Goal: Transaction & Acquisition: Purchase product/service

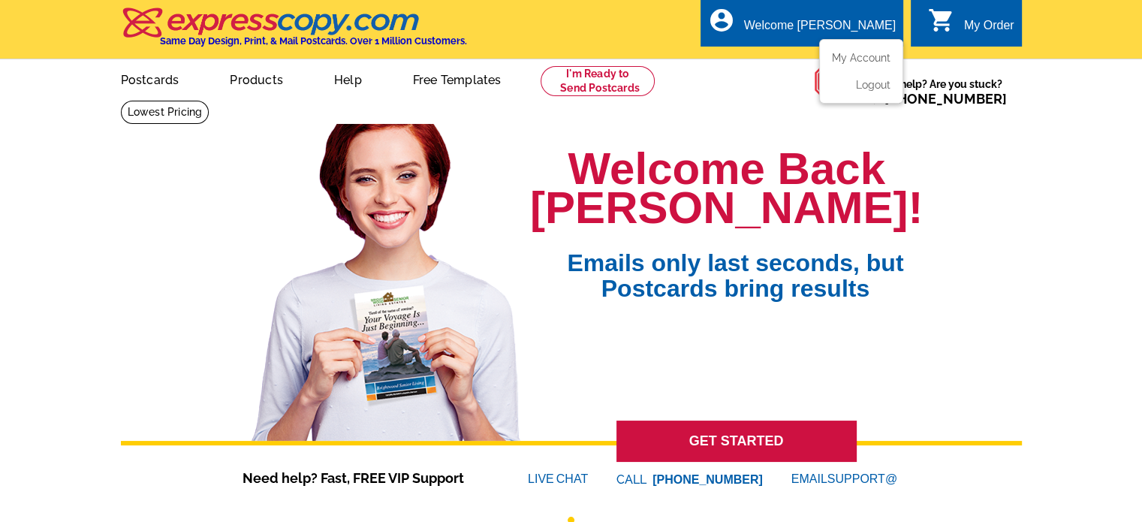
click at [841, 23] on div "Welcome [PERSON_NAME]" at bounding box center [820, 29] width 152 height 21
click at [835, 57] on link "My Account" at bounding box center [858, 58] width 65 height 14
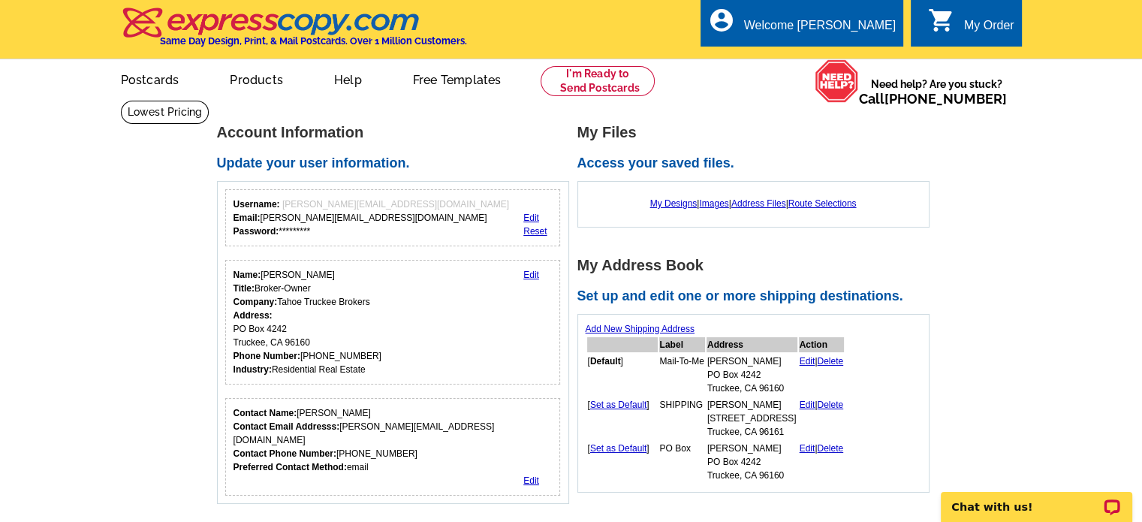
click at [993, 23] on div "My Order" at bounding box center [989, 29] width 50 height 21
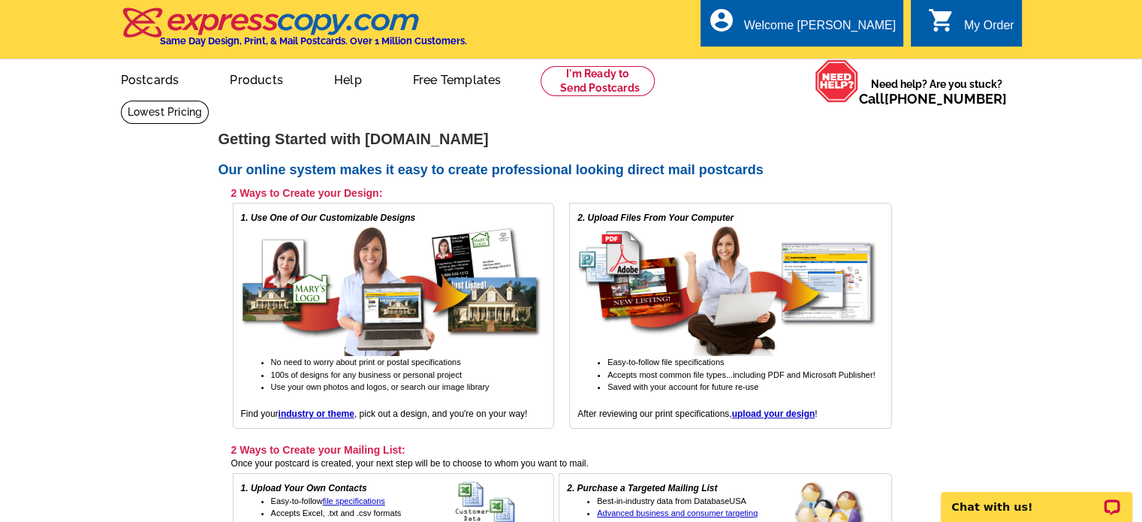
click at [976, 35] on div "My Order" at bounding box center [989, 29] width 50 height 21
click at [837, 56] on link "My Account" at bounding box center [858, 58] width 65 height 14
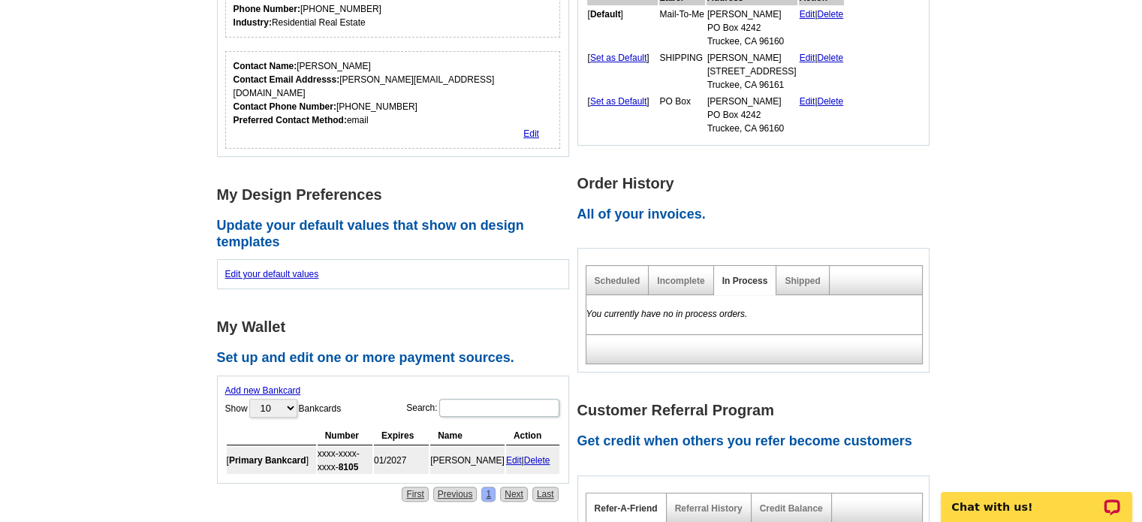
scroll to position [348, 0]
click at [679, 285] on div "Incomplete" at bounding box center [681, 279] width 65 height 29
click at [615, 275] on link "Scheduled" at bounding box center [618, 280] width 46 height 11
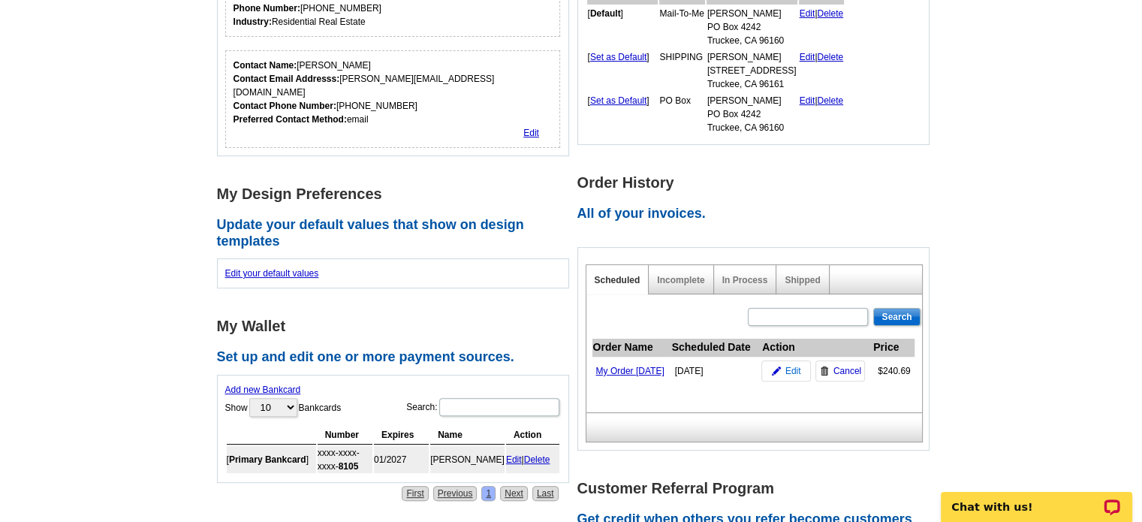
click at [784, 381] on link "Edit" at bounding box center [786, 370] width 50 height 21
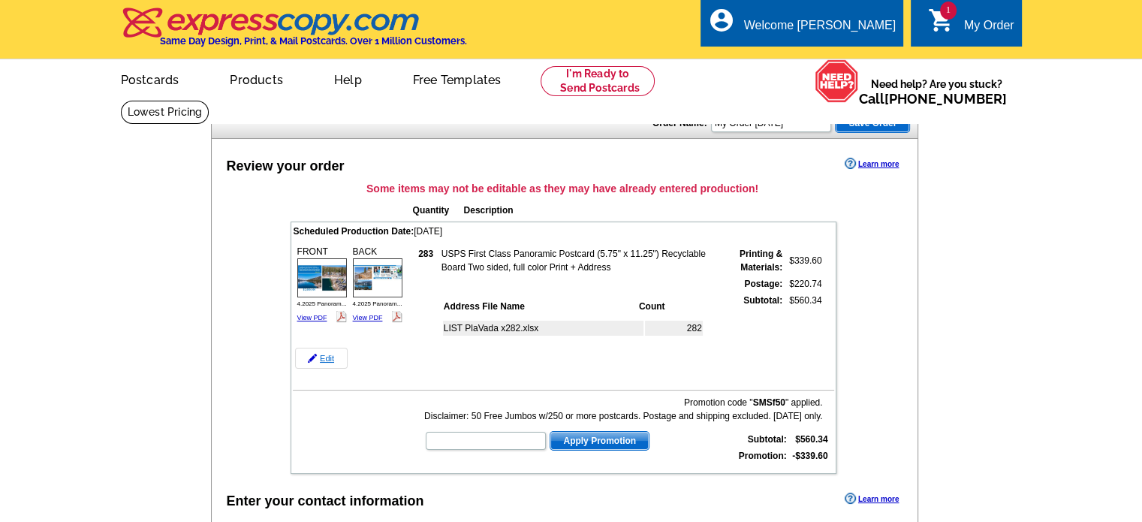
click at [330, 360] on link "Edit" at bounding box center [321, 358] width 53 height 21
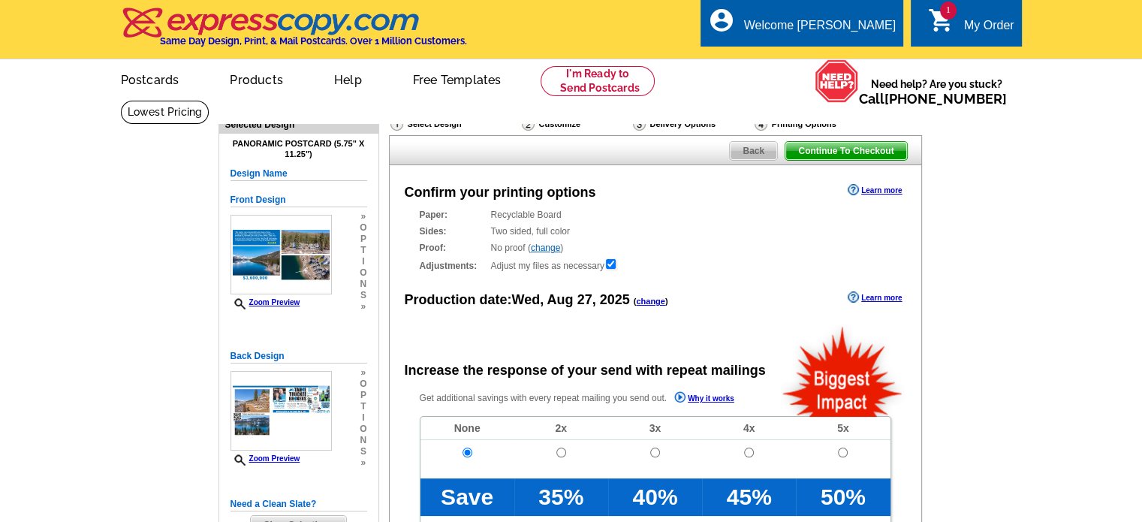
radio input "false"
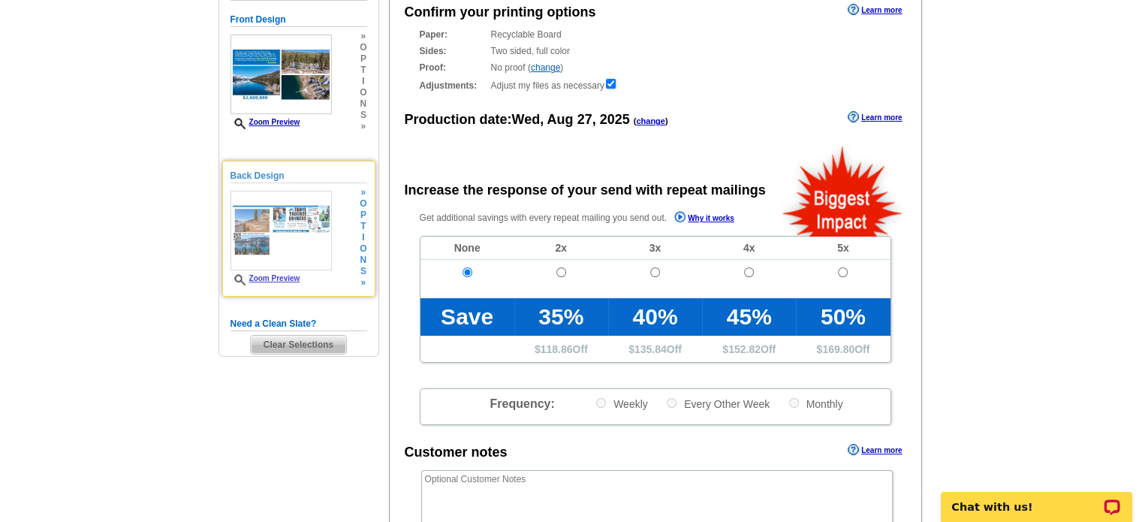
scroll to position [183, 0]
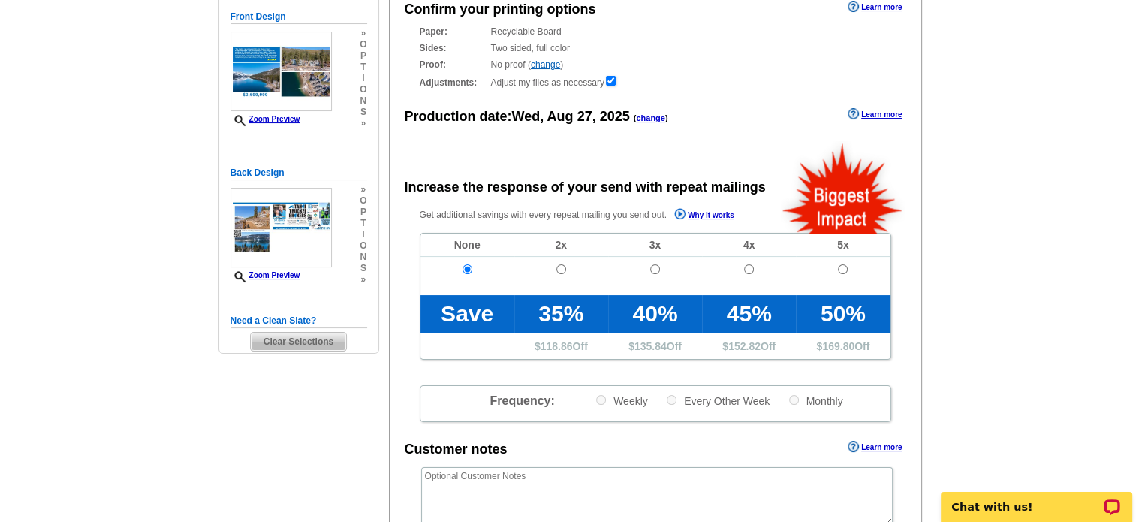
click at [300, 339] on span "Clear Selections" at bounding box center [298, 342] width 95 height 18
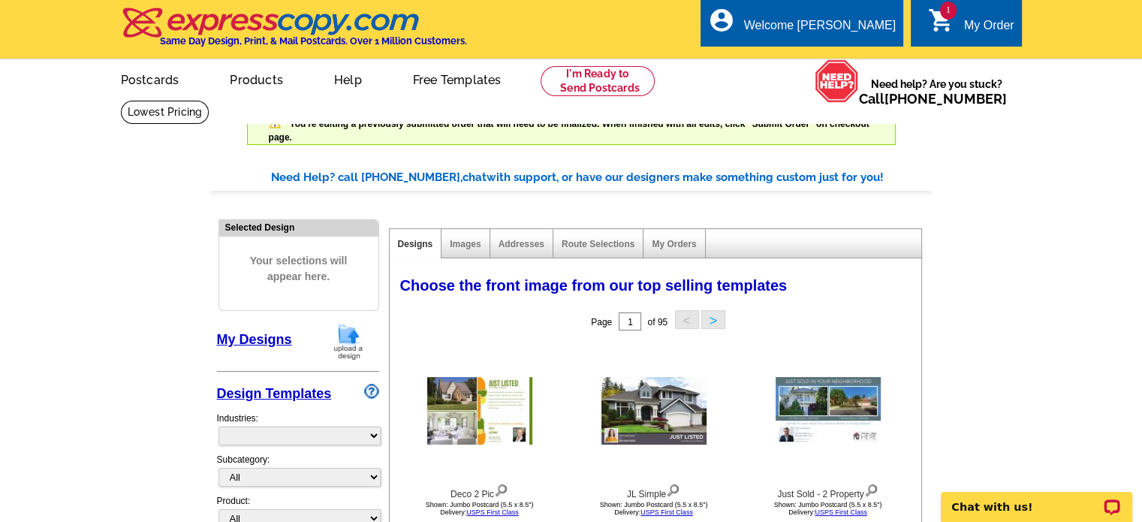
select select "785"
click at [348, 342] on img at bounding box center [348, 341] width 39 height 38
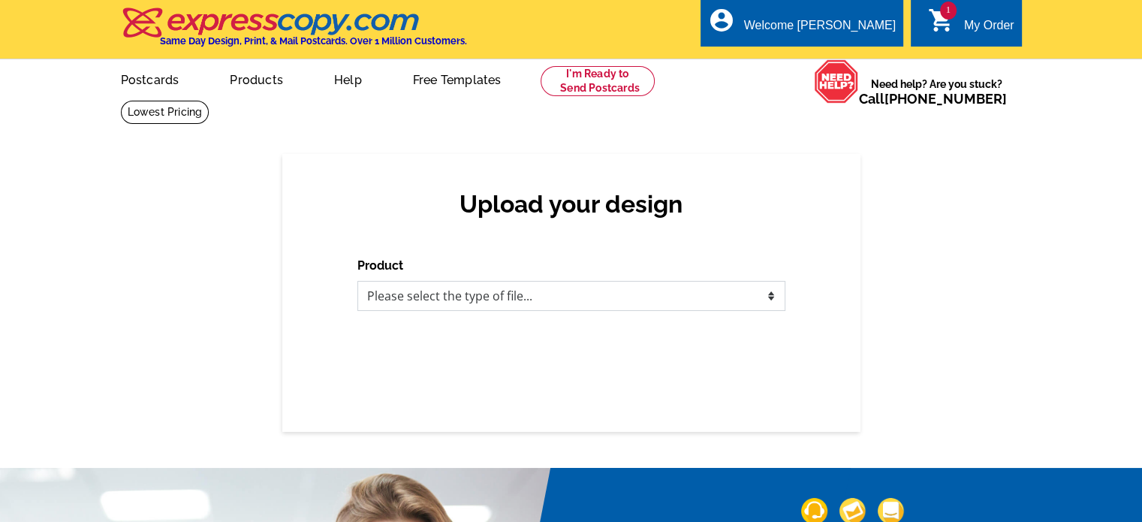
click at [407, 297] on select "Please select the type of file... Postcards Business Cards Letters and flyers G…" at bounding box center [571, 296] width 428 height 30
select select "1"
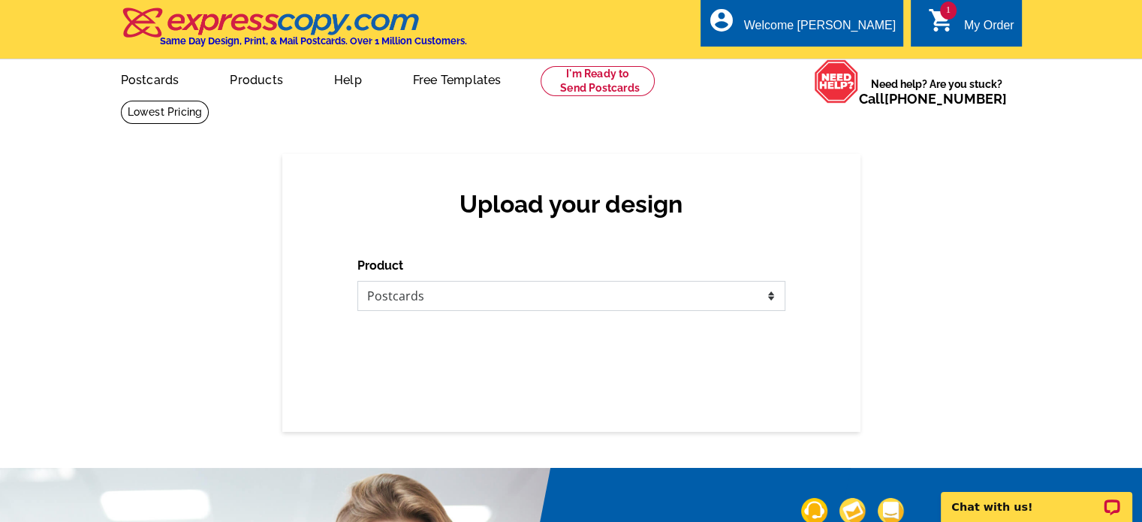
click at [357, 282] on select "Please select the type of file... Postcards Business Cards Letters and flyers G…" at bounding box center [571, 296] width 428 height 30
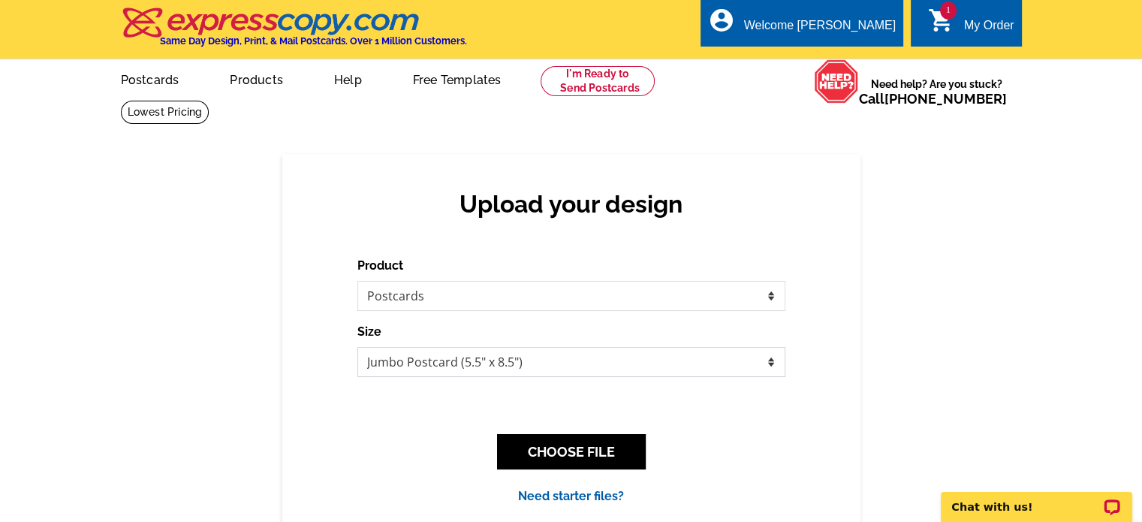
click at [397, 363] on select "Jumbo Postcard (5.5" x 8.5") Regular Postcard (4.25" x 5.6") Panoramic Postcard…" at bounding box center [571, 362] width 428 height 30
select select "3"
click at [357, 348] on select "Jumbo Postcard (5.5" x 8.5") Regular Postcard (4.25" x 5.6") Panoramic Postcard…" at bounding box center [571, 362] width 428 height 30
click at [561, 442] on button "CHOOSE FILE" at bounding box center [571, 451] width 149 height 35
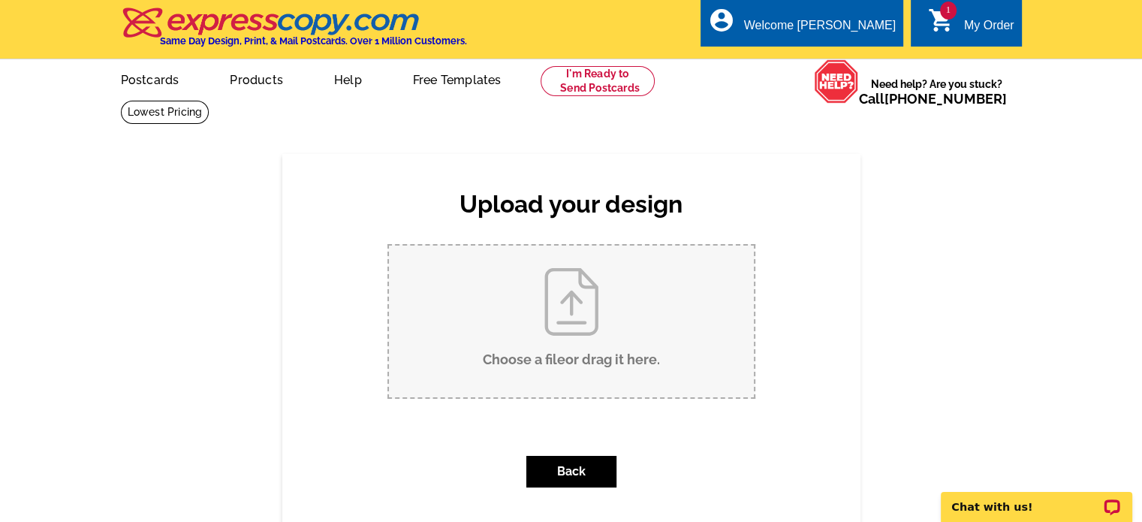
click at [568, 334] on input "Choose a file or drag it here ." at bounding box center [571, 322] width 365 height 152
type input "C:\fakepath\8.27.2025 Panoramic Postcard PlaVada 1 JUST SOLD 3 JUST LISTED.pdf"
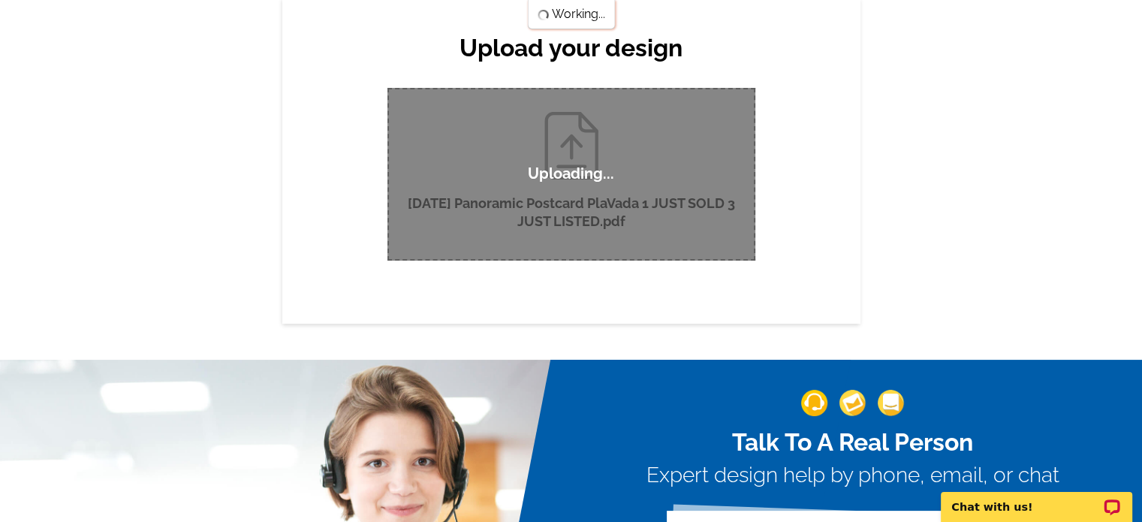
scroll to position [162, 0]
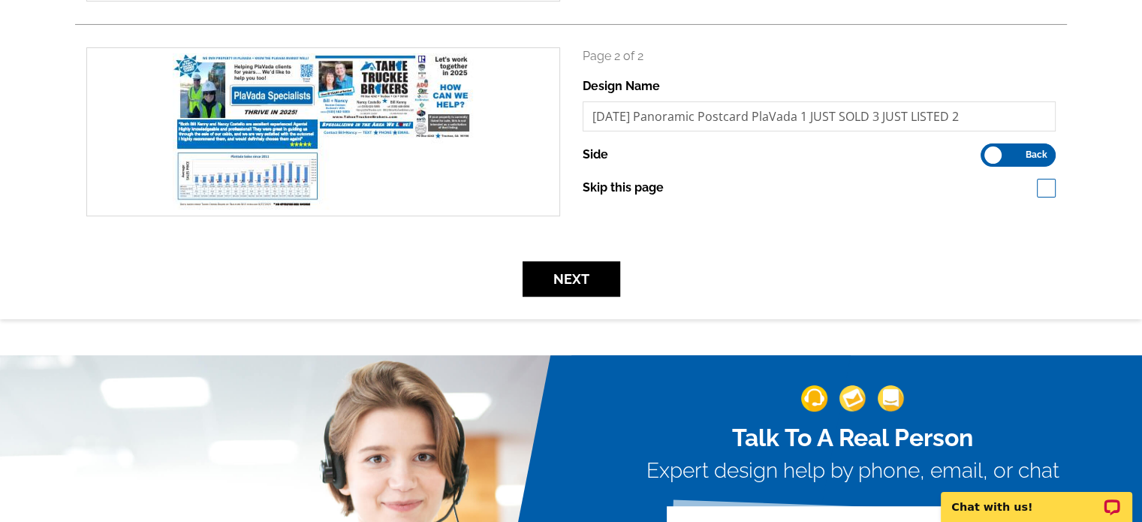
scroll to position [445, 0]
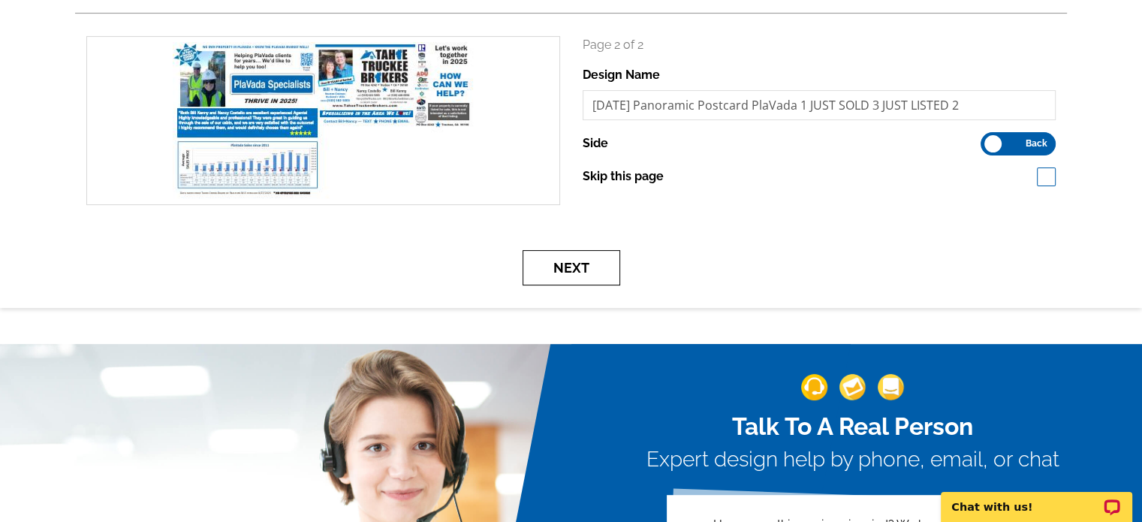
click at [562, 264] on button "Next" at bounding box center [572, 267] width 98 height 35
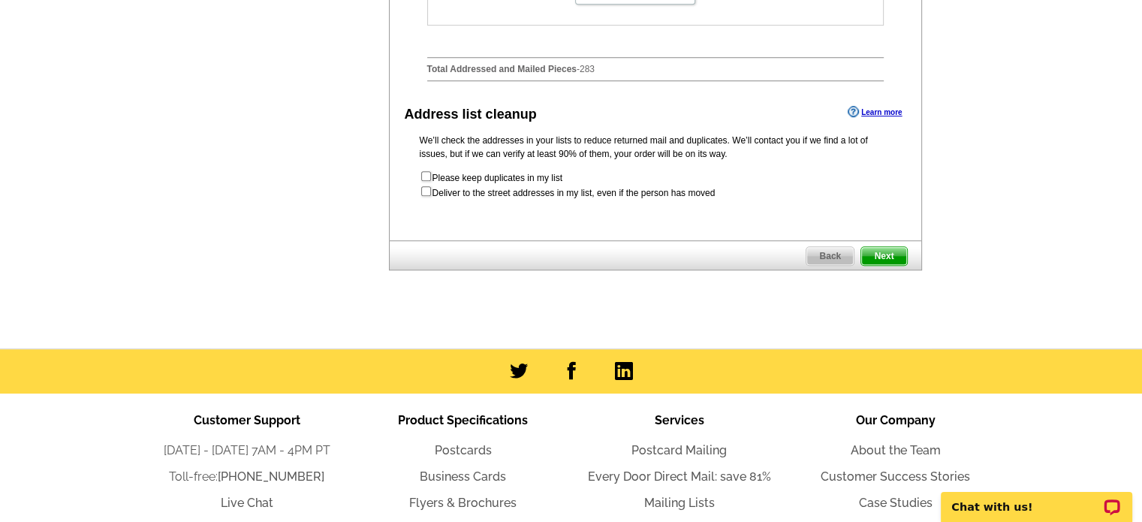
scroll to position [875, 0]
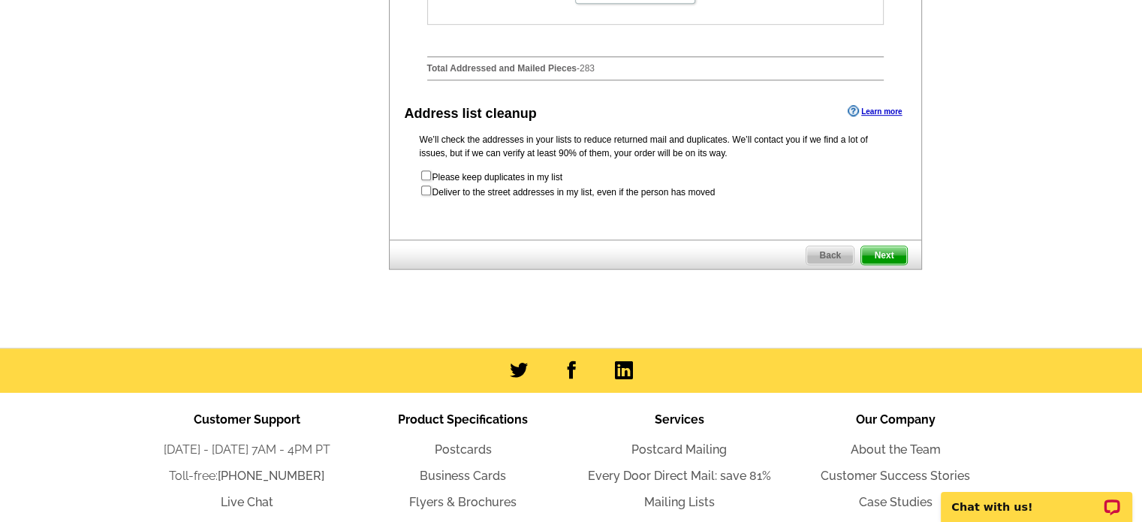
click at [900, 264] on span "Next" at bounding box center [883, 255] width 45 height 18
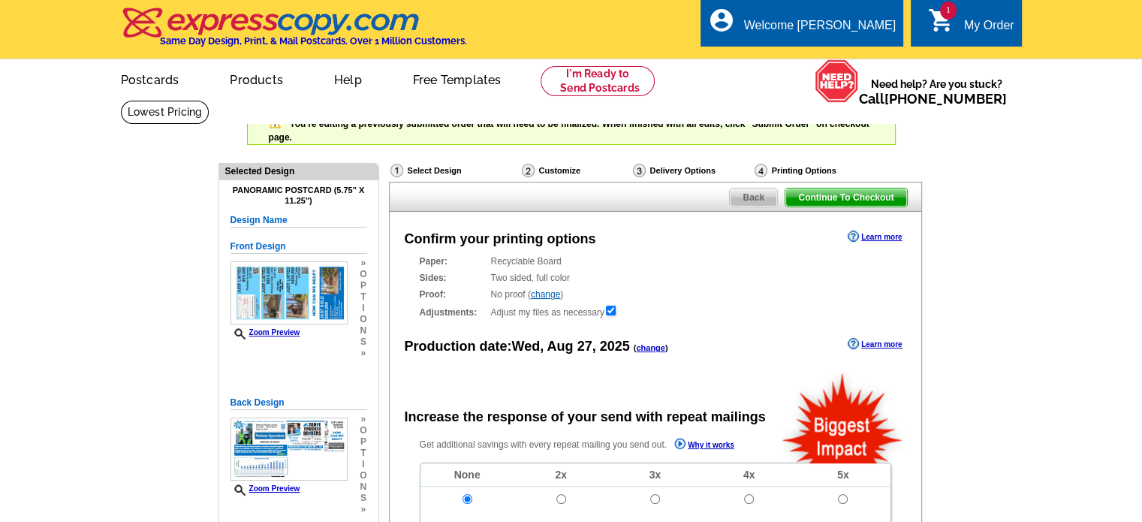
radio input "false"
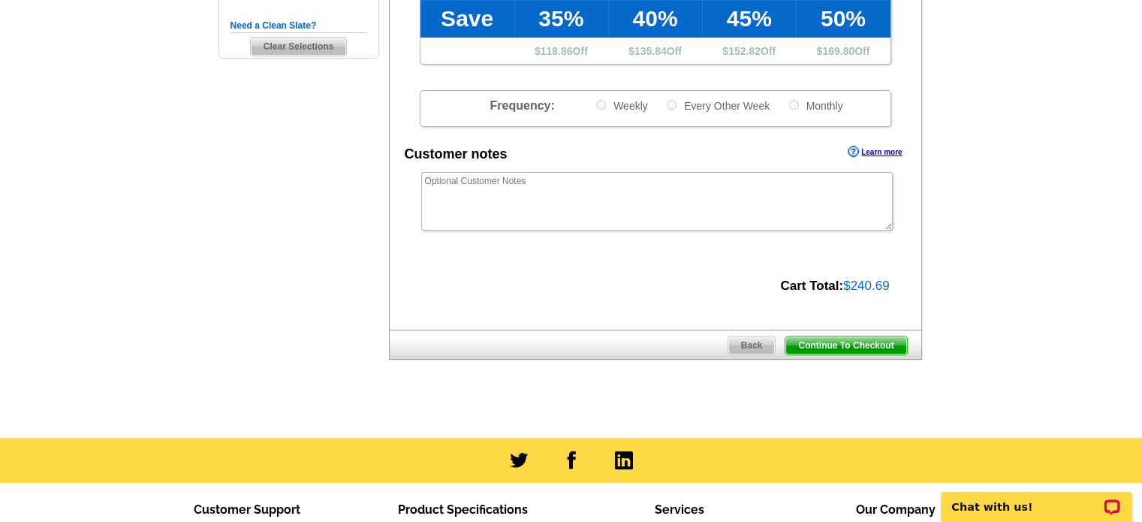
scroll to position [538, 0]
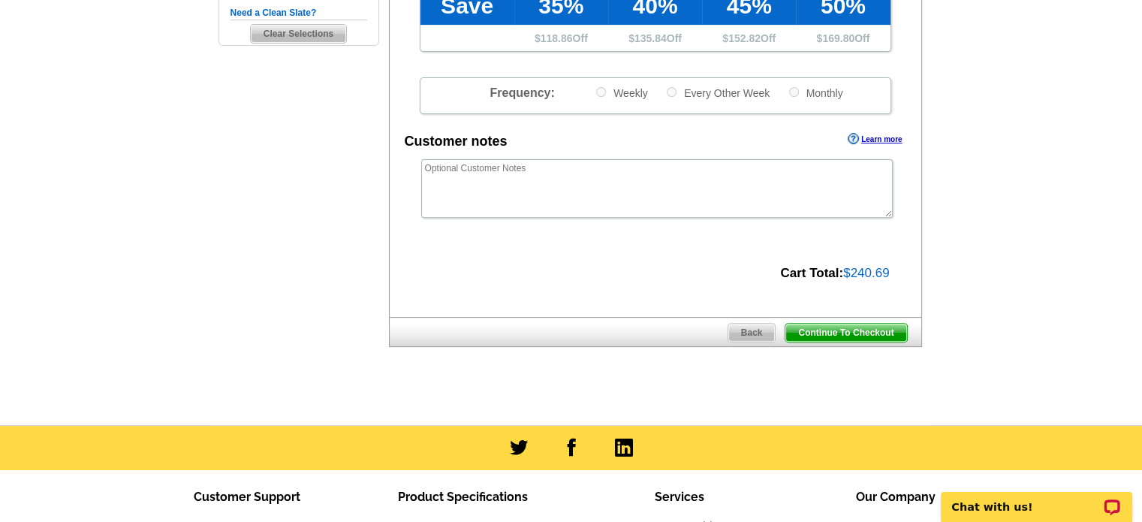
click at [816, 333] on span "Continue To Checkout" at bounding box center [845, 333] width 121 height 18
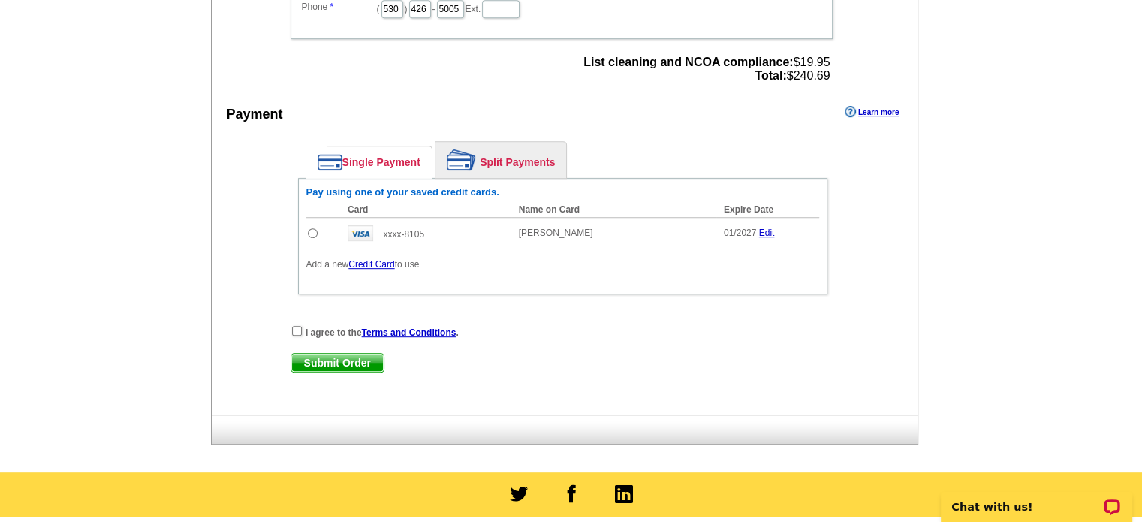
scroll to position [763, 0]
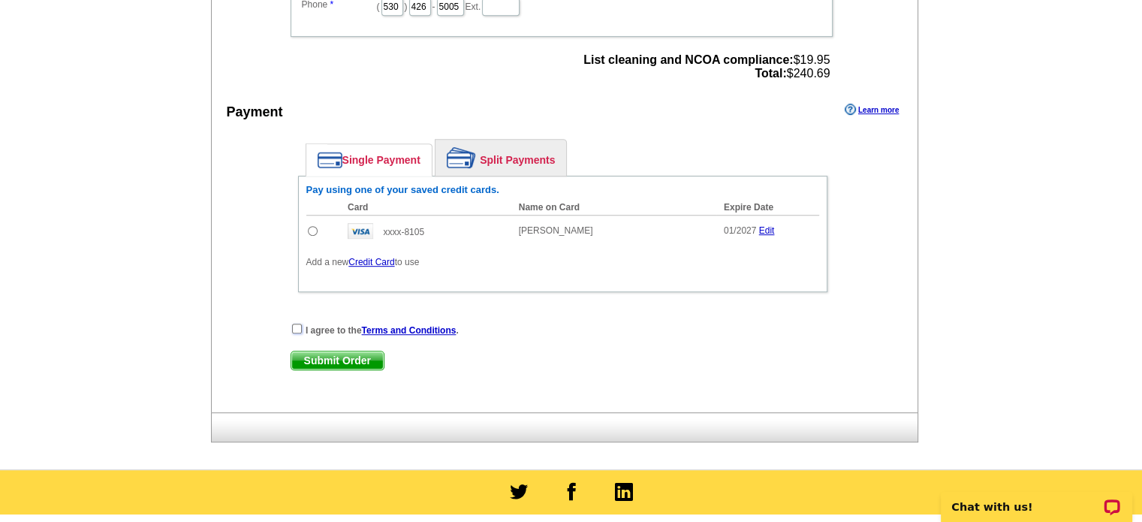
click at [293, 324] on input "checkbox" at bounding box center [297, 329] width 10 height 10
checkbox input "true"
click at [343, 356] on span "Submit Order" at bounding box center [337, 360] width 92 height 18
click at [314, 226] on input "radio" at bounding box center [313, 231] width 10 height 10
radio input "true"
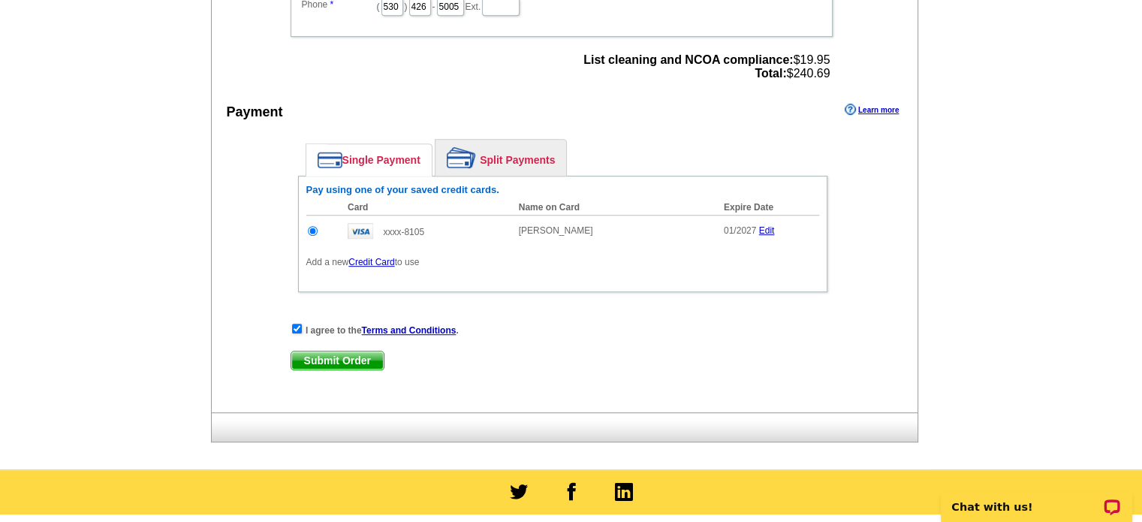
scroll to position [0, 0]
click at [339, 352] on span "Submit Order" at bounding box center [337, 360] width 92 height 18
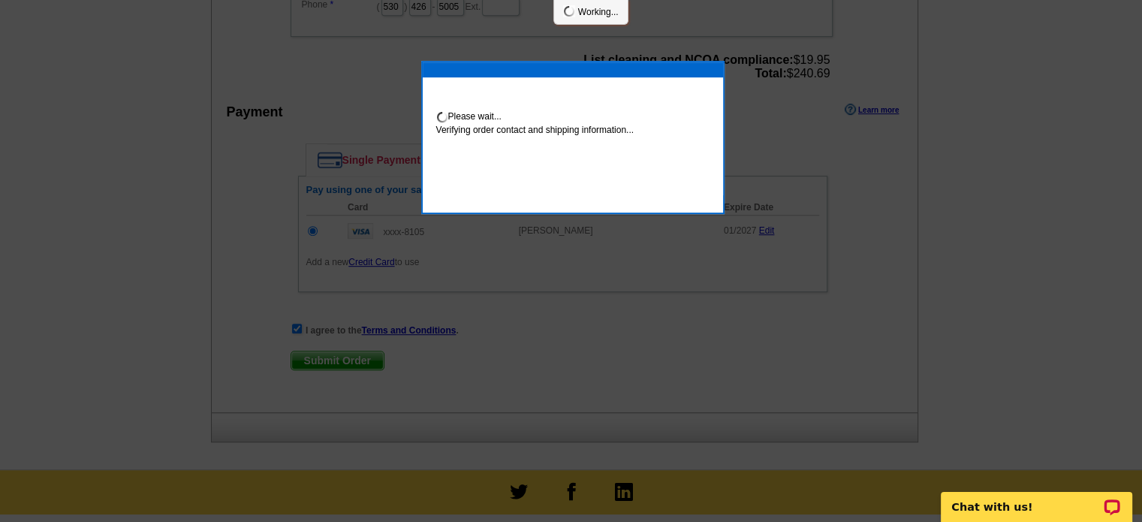
scroll to position [757, 0]
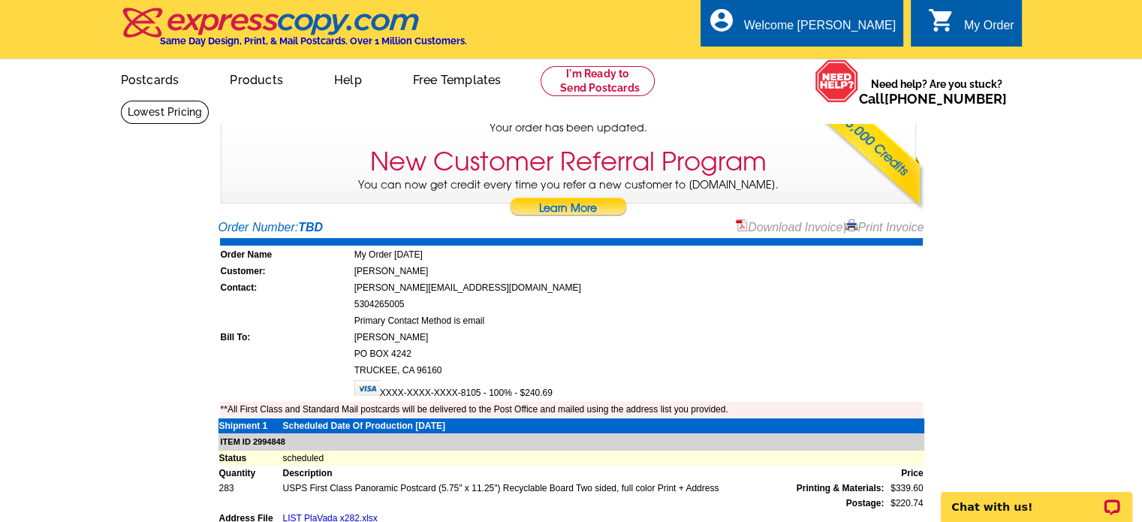
click at [779, 222] on link "Download Invoice" at bounding box center [789, 227] width 107 height 13
